Goal: Information Seeking & Learning: Learn about a topic

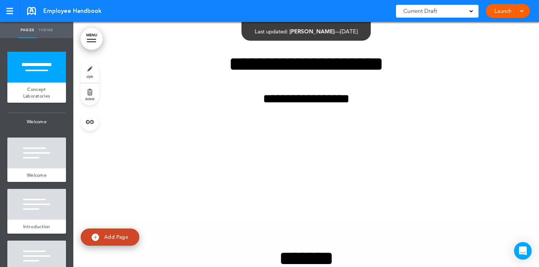
scroll to position [137, 0]
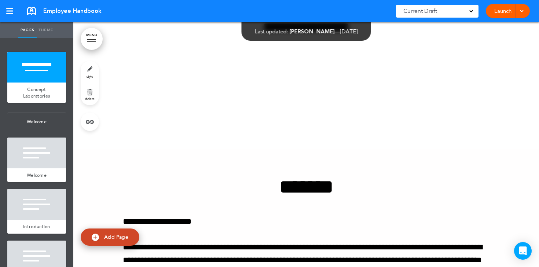
click at [90, 39] on div at bounding box center [91, 39] width 9 height 1
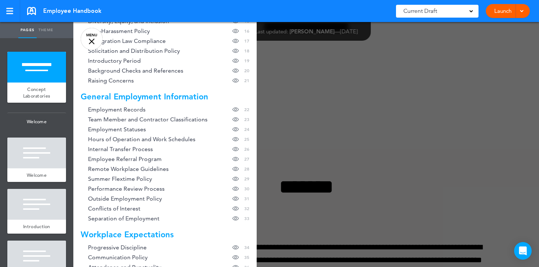
scroll to position [92, 0]
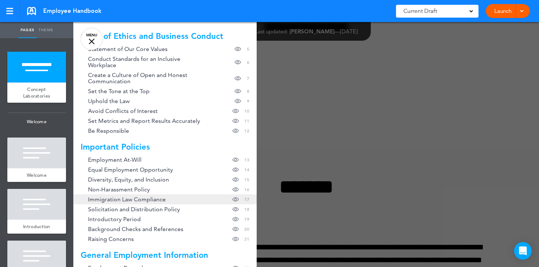
click at [141, 196] on span "Immigration Law Compliance" at bounding box center [127, 199] width 78 height 6
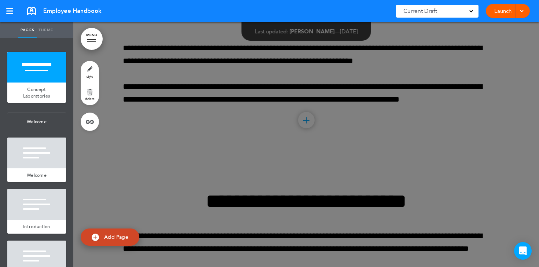
scroll to position [7195, 0]
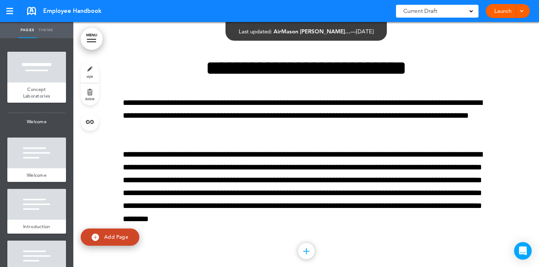
click at [91, 38] on link "MENU" at bounding box center [92, 39] width 22 height 22
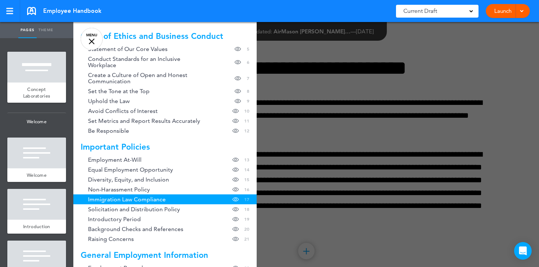
click at [333, 100] on div at bounding box center [342, 133] width 539 height 267
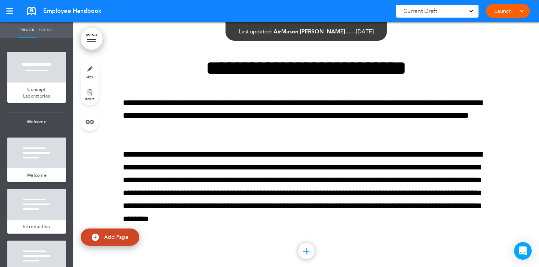
drag, startPoint x: 93, startPoint y: 41, endPoint x: 109, endPoint y: 41, distance: 15.4
click at [93, 41] on div at bounding box center [91, 41] width 9 height 1
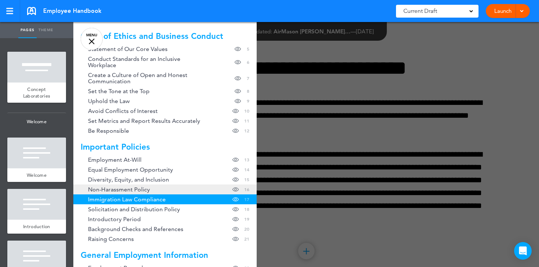
click at [181, 184] on link "Non-Harassment Policy Hide page in table of contents 16" at bounding box center [164, 189] width 183 height 10
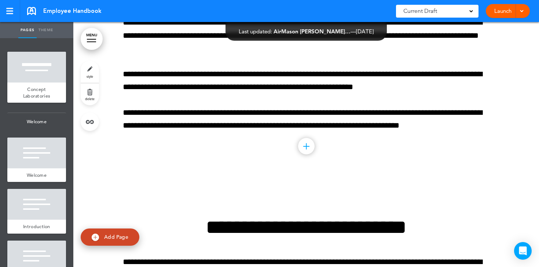
scroll to position [6887, 0]
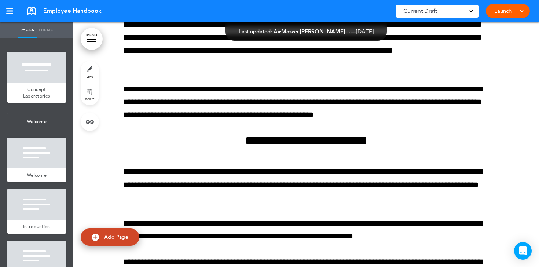
click at [94, 37] on link "MENU" at bounding box center [92, 39] width 22 height 22
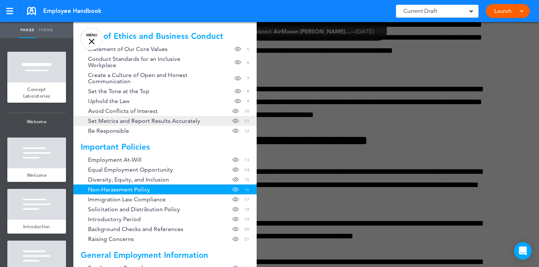
scroll to position [105, 0]
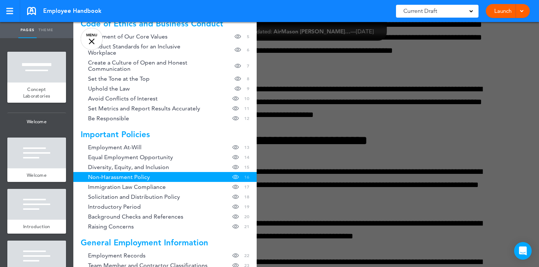
click at [348, 126] on div at bounding box center [342, 133] width 539 height 267
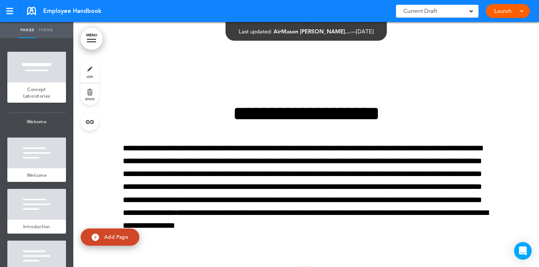
scroll to position [7704, 0]
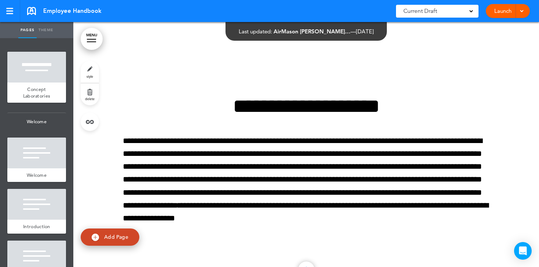
click at [90, 39] on div at bounding box center [91, 39] width 9 height 1
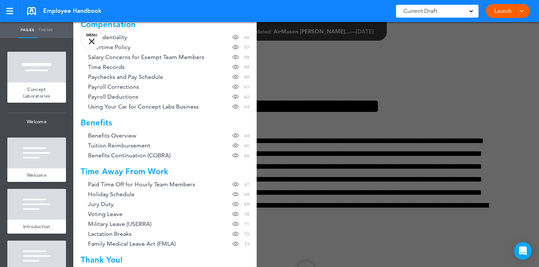
scroll to position [766, 0]
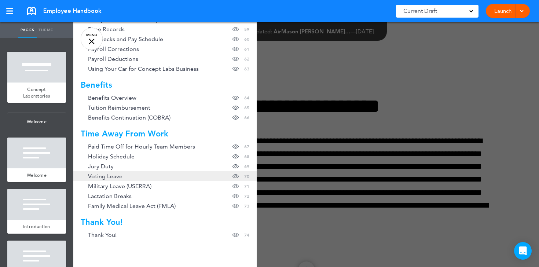
click at [129, 171] on link "Voting Leave Hide page in table of contents 70" at bounding box center [164, 176] width 183 height 10
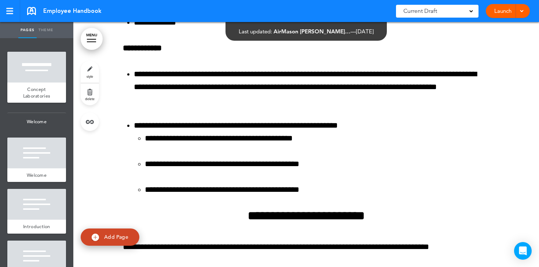
scroll to position [30174, 0]
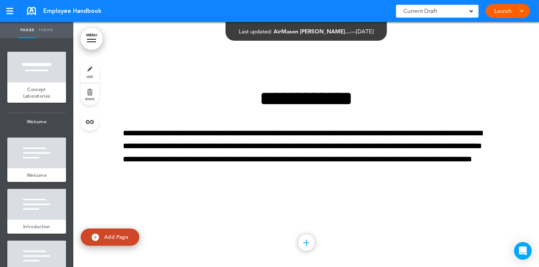
click at [94, 38] on link "MENU" at bounding box center [92, 39] width 22 height 22
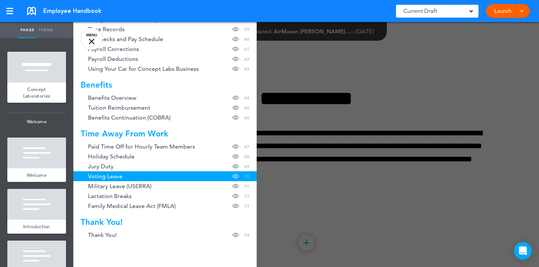
scroll to position [765, 0]
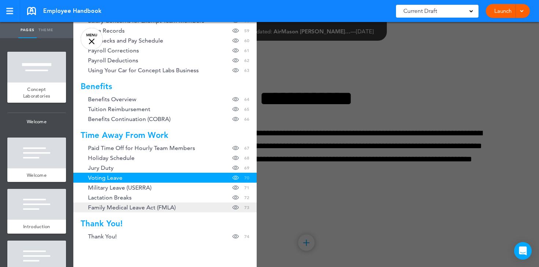
click at [182, 202] on link "Family Medical Leave Act (FMLA) Hide page in table of contents 73" at bounding box center [164, 207] width 183 height 10
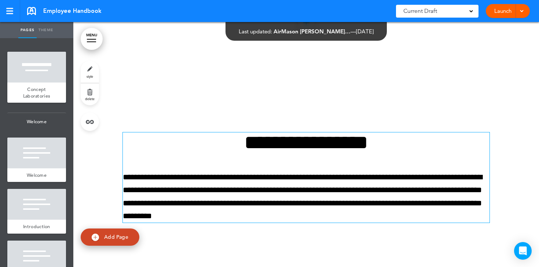
scroll to position [30529, 0]
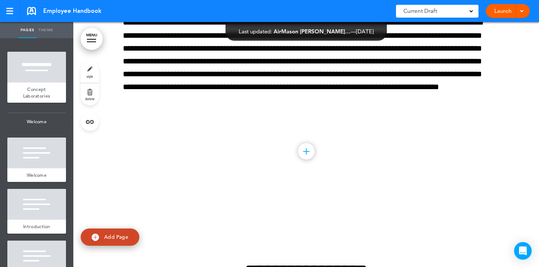
click at [92, 42] on link "MENU" at bounding box center [92, 39] width 22 height 22
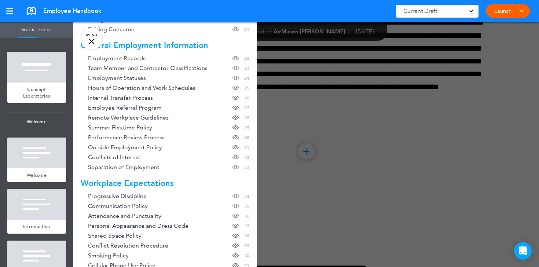
scroll to position [295, 0]
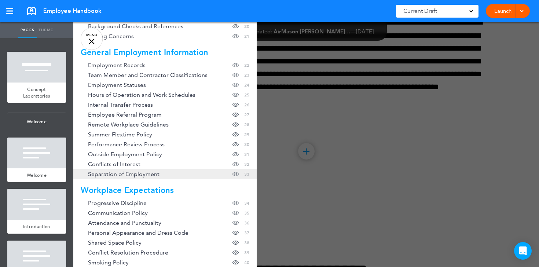
click at [151, 171] on span "Separation of Employment" at bounding box center [123, 174] width 71 height 6
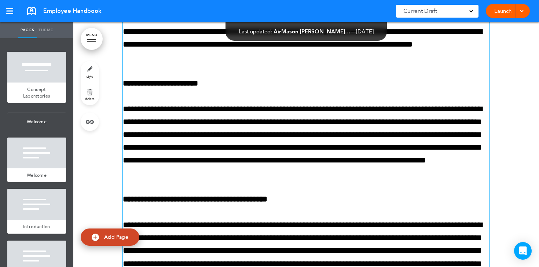
scroll to position [14291, 0]
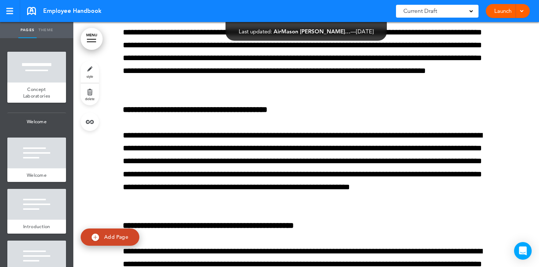
click at [99, 40] on link "MENU" at bounding box center [92, 39] width 22 height 22
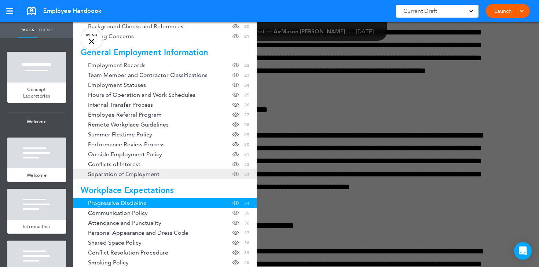
click at [136, 171] on span "Separation of Employment" at bounding box center [123, 174] width 71 height 6
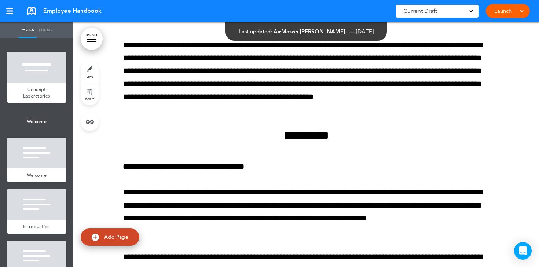
scroll to position [14020, 0]
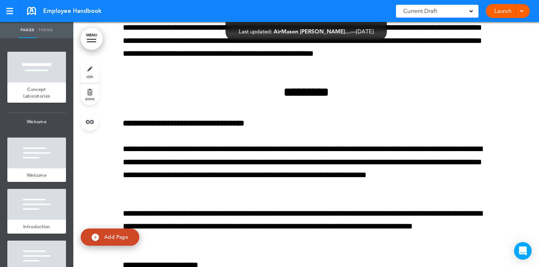
click at [86, 41] on link "MENU" at bounding box center [92, 39] width 22 height 22
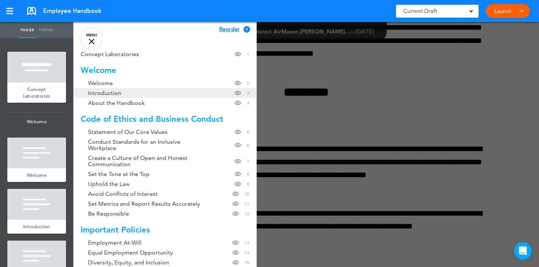
scroll to position [0, 0]
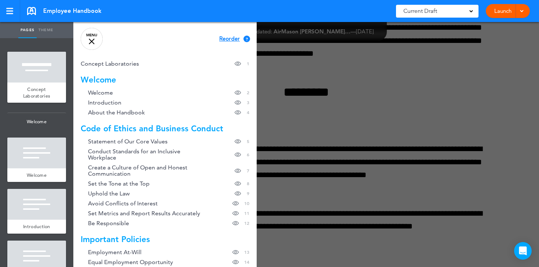
click at [351, 69] on div at bounding box center [342, 133] width 539 height 267
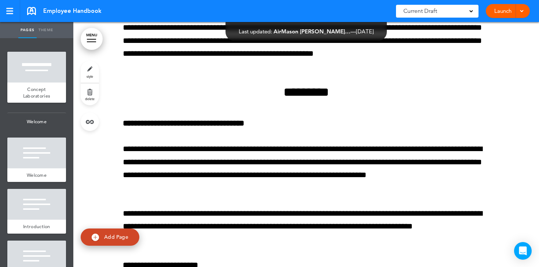
click at [88, 93] on link "delete" at bounding box center [90, 94] width 18 height 22
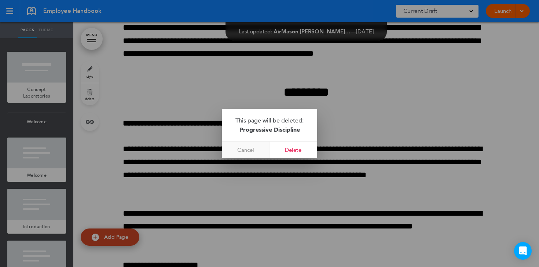
click at [241, 152] on link "Cancel" at bounding box center [246, 149] width 48 height 16
